Goal: Task Accomplishment & Management: Use online tool/utility

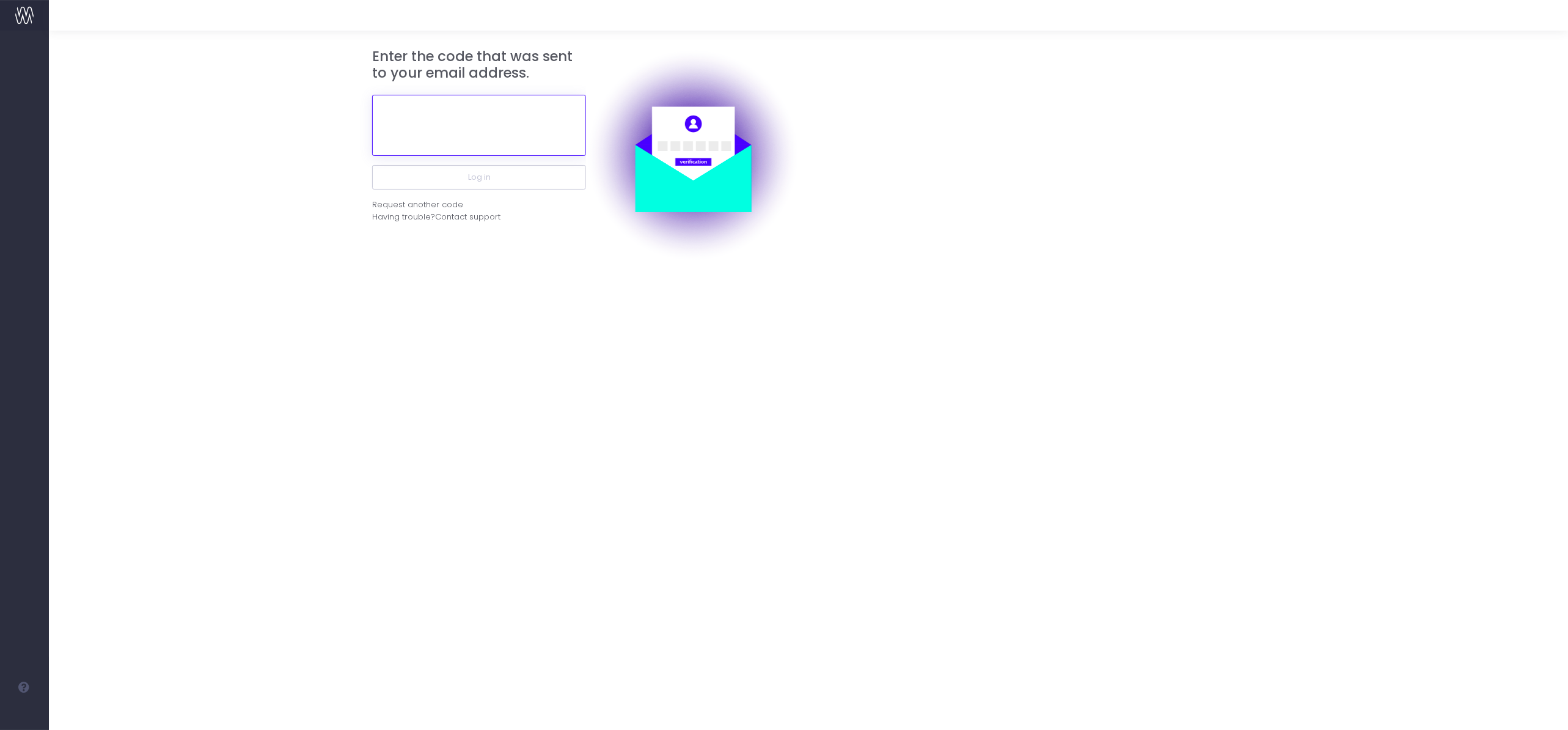
click at [493, 122] on input "text" at bounding box center [479, 125] width 213 height 61
paste input "468043"
type input "468043"
click at [505, 177] on button "Log in" at bounding box center [479, 177] width 213 height 24
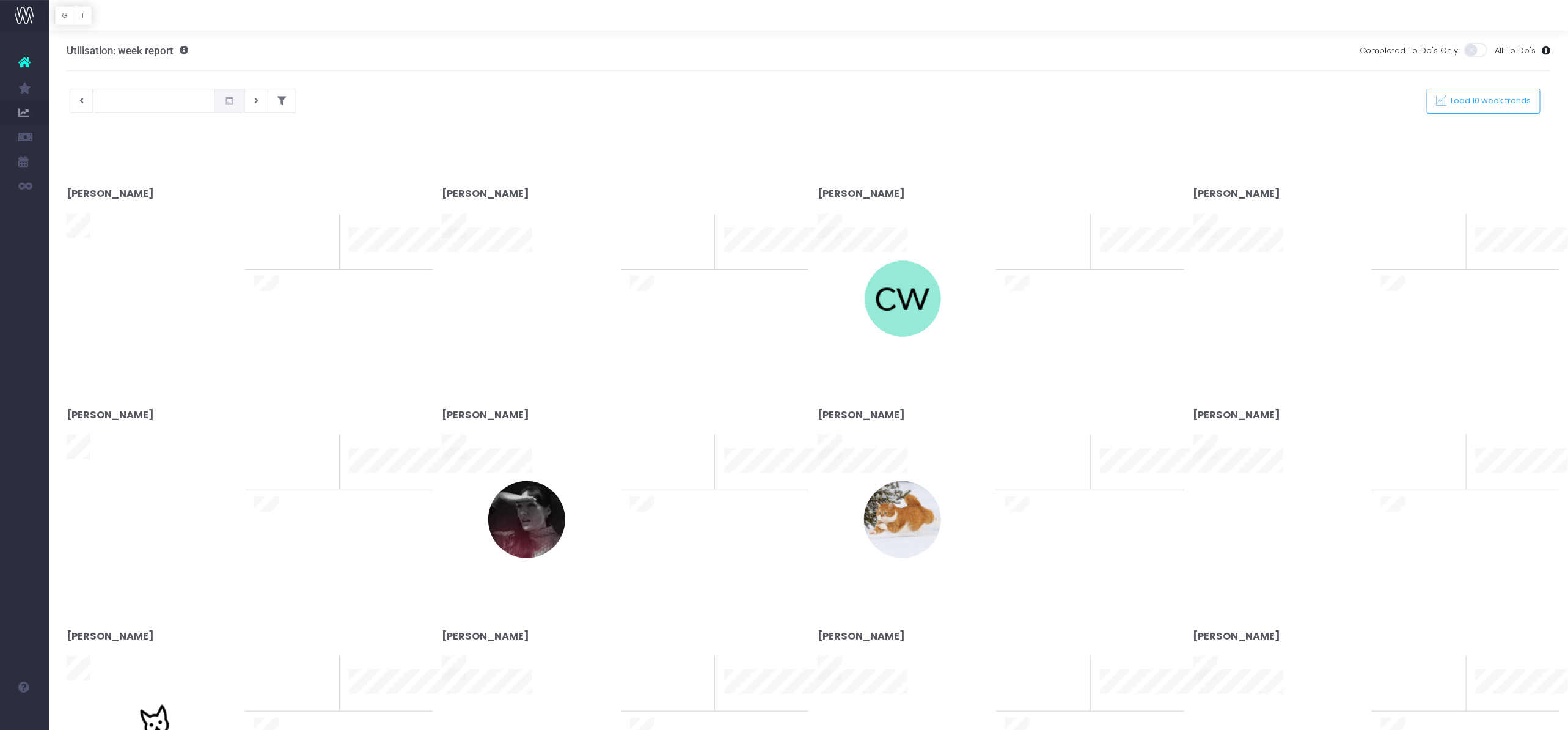
type input "12-09-2025"
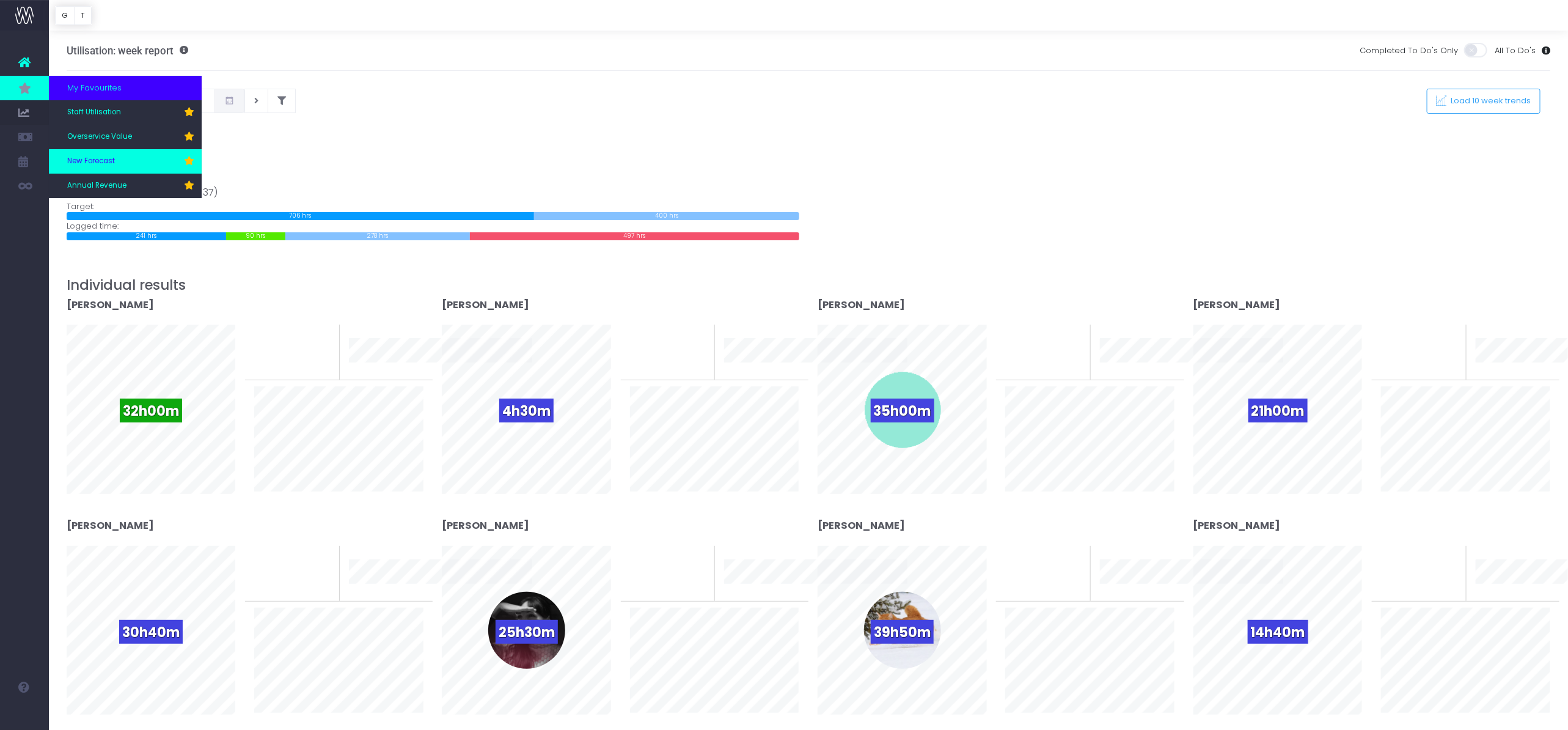
click at [120, 164] on link "New Forecast" at bounding box center [125, 161] width 152 height 24
